Goal: Task Accomplishment & Management: Use online tool/utility

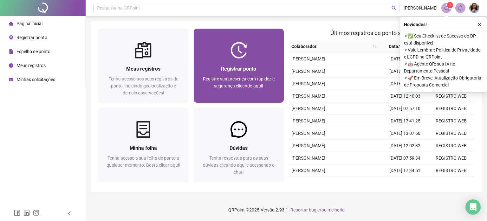
click at [236, 71] on span "Registrar ponto" at bounding box center [238, 69] width 35 height 6
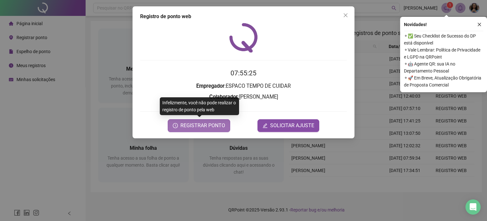
click at [195, 128] on span "REGISTRAR PONTO" at bounding box center [203, 126] width 45 height 8
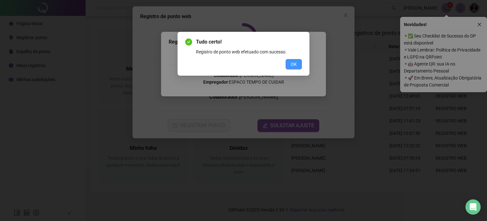
click at [297, 61] on button "OK" at bounding box center [294, 64] width 16 height 10
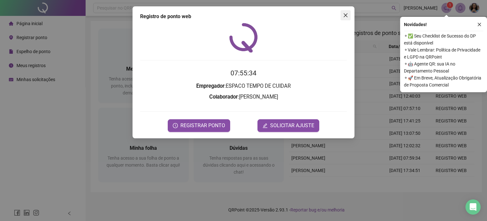
click at [344, 15] on icon "close" at bounding box center [345, 15] width 5 height 5
